Goal: Transaction & Acquisition: Book appointment/travel/reservation

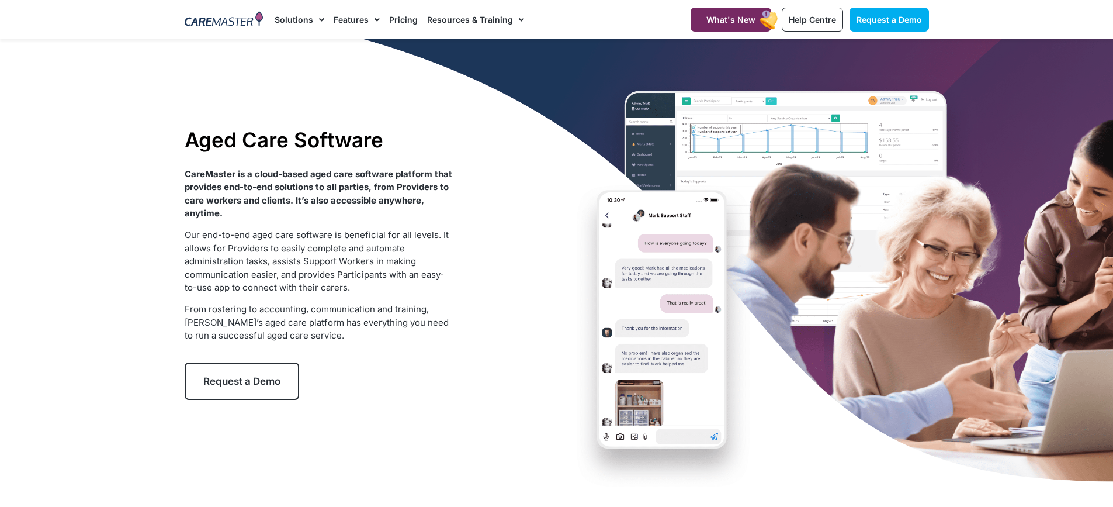
click at [252, 380] on span "Request a Demo" at bounding box center [241, 381] width 77 height 12
click at [250, 379] on span "Request a Demo" at bounding box center [241, 381] width 77 height 12
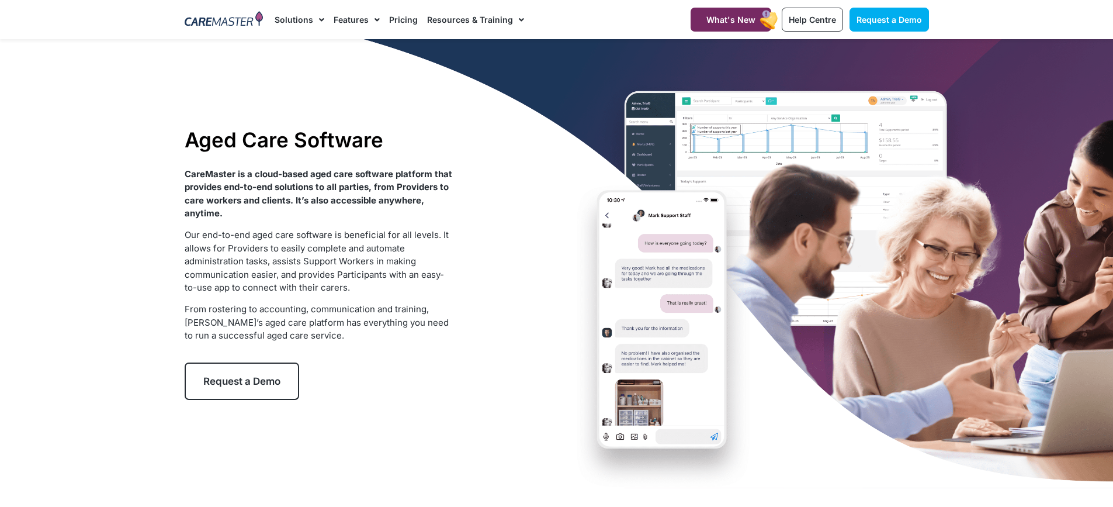
click at [250, 379] on span "Request a Demo" at bounding box center [241, 381] width 77 height 12
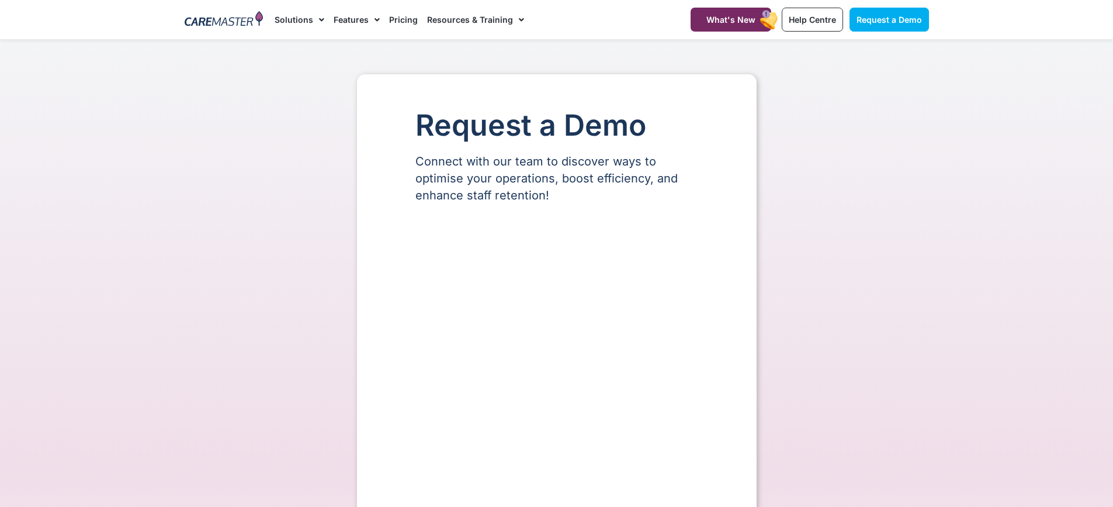
select select "**"
